Goal: Information Seeking & Learning: Compare options

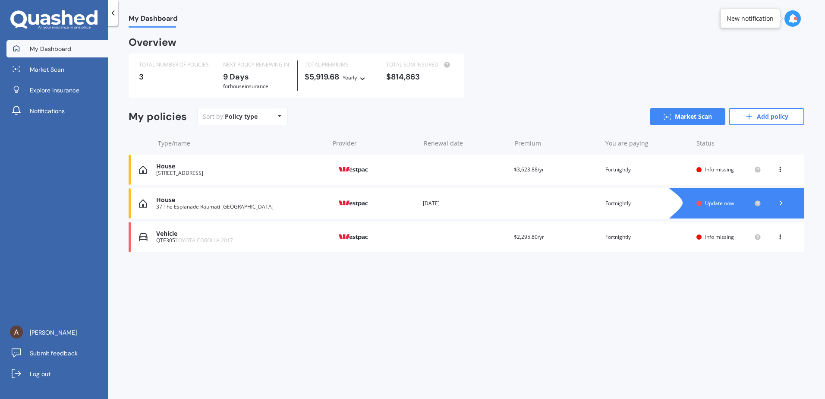
click at [195, 173] on div "[STREET_ADDRESS]" at bounding box center [240, 173] width 169 height 6
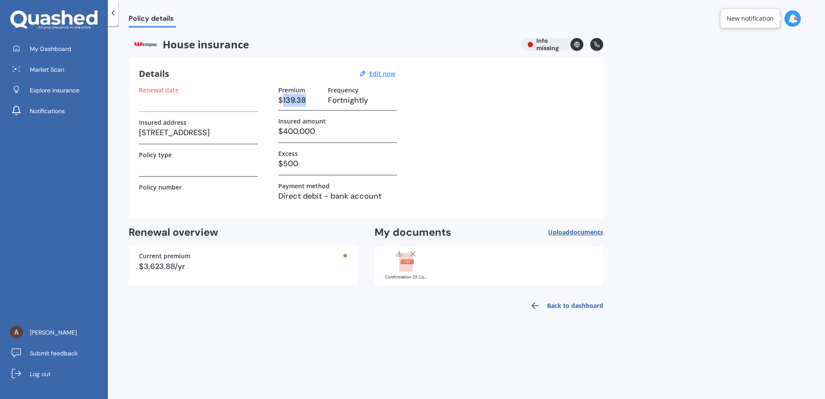
drag, startPoint x: 284, startPoint y: 100, endPoint x: 321, endPoint y: 101, distance: 36.7
click at [321, 101] on h3 "$139.38" at bounding box center [299, 100] width 43 height 13
click at [321, 101] on div "Premium $139.38 Frequency Fortnightly" at bounding box center [337, 98] width 119 height 24
click at [545, 45] on div "House insurance Info missing" at bounding box center [366, 44] width 475 height 13
click at [576, 44] on icon at bounding box center [577, 44] width 2 height 5
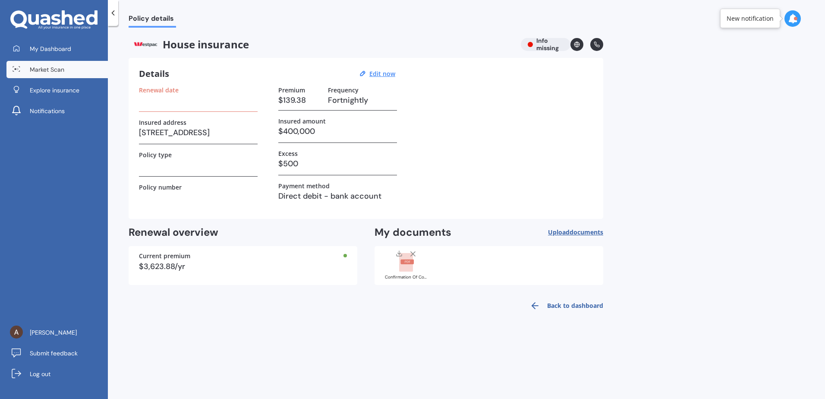
click at [59, 71] on span "Market Scan" at bounding box center [47, 69] width 35 height 9
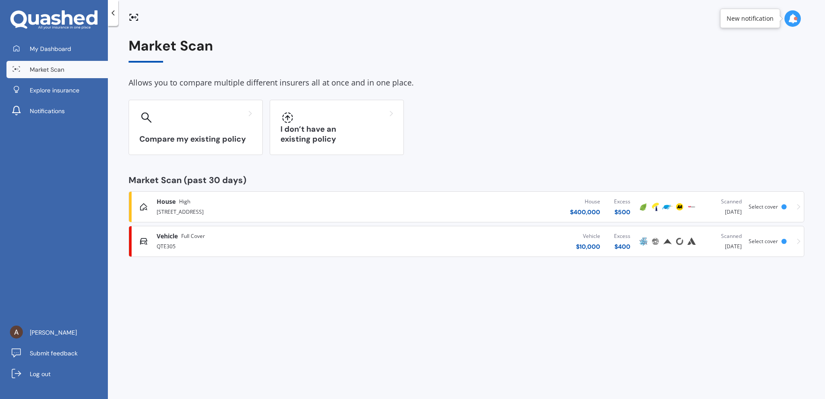
click at [226, 211] on div "[STREET_ADDRESS]" at bounding box center [273, 211] width 232 height 10
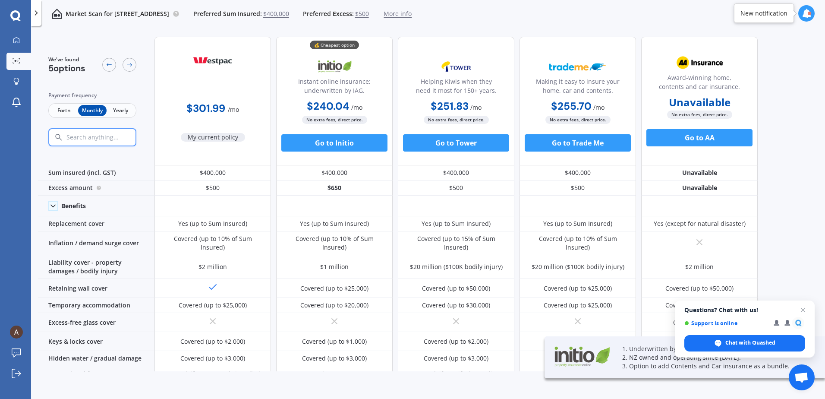
click at [66, 111] on span "Fortn" at bounding box center [64, 110] width 28 height 11
